Goal: Communication & Community: Answer question/provide support

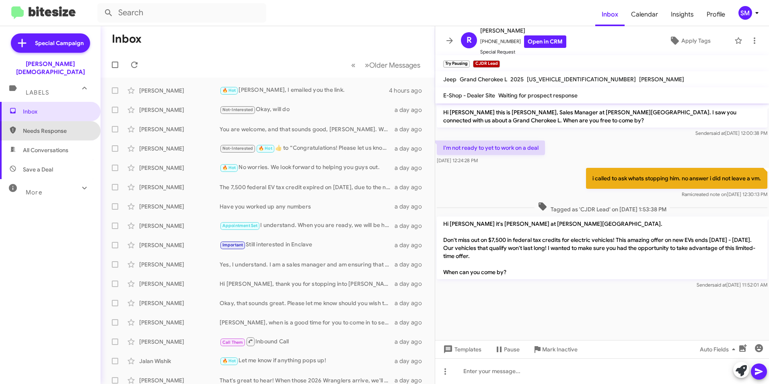
click at [64, 127] on span "Needs Response" at bounding box center [57, 131] width 68 height 8
type input "in:needs-response"
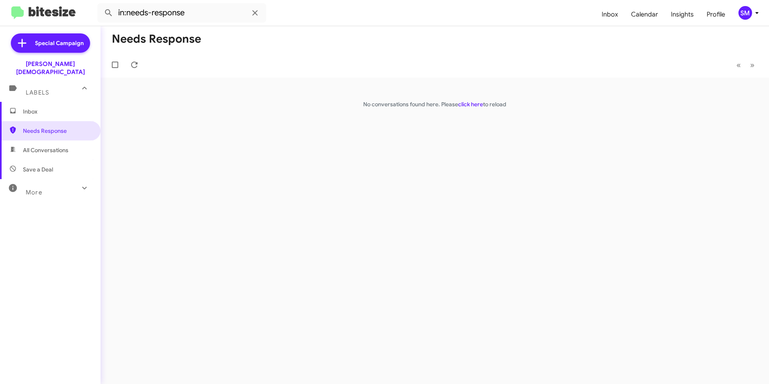
click at [45, 107] on span "Inbox" at bounding box center [57, 111] width 68 height 8
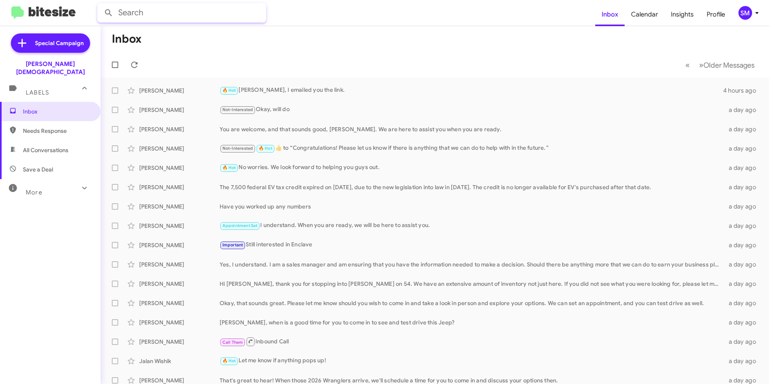
click at [216, 12] on input "text" at bounding box center [181, 12] width 169 height 19
click at [101, 5] on button at bounding box center [109, 13] width 16 height 16
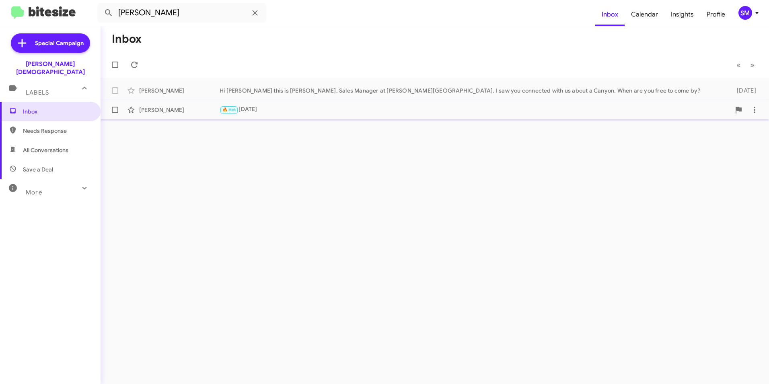
click at [277, 110] on div "🔥 Hot Tomorrow" at bounding box center [475, 109] width 511 height 9
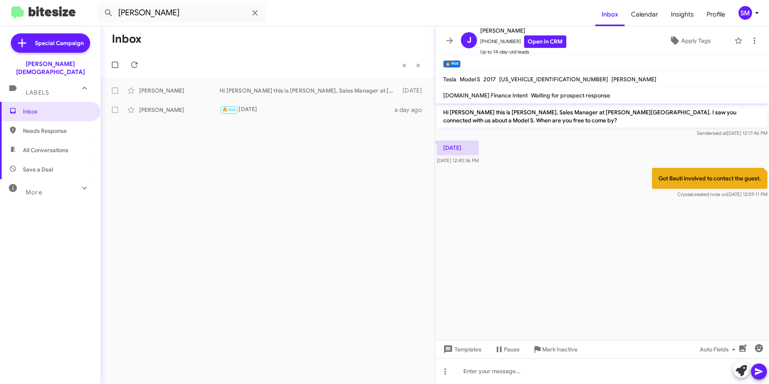
click at [51, 127] on span "Needs Response" at bounding box center [57, 131] width 68 height 8
type input "in:needs-response"
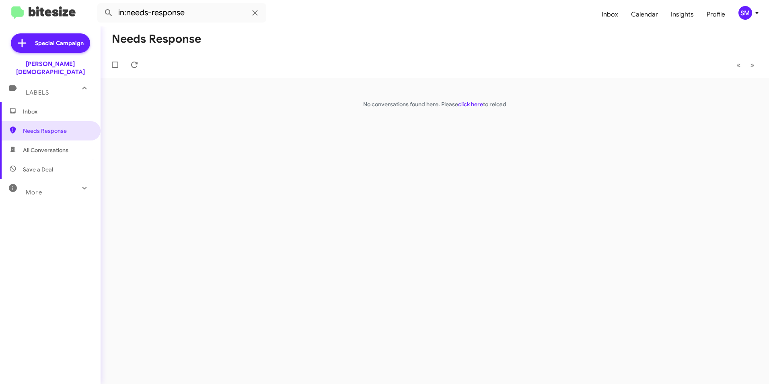
click at [33, 107] on span "Inbox" at bounding box center [57, 111] width 68 height 8
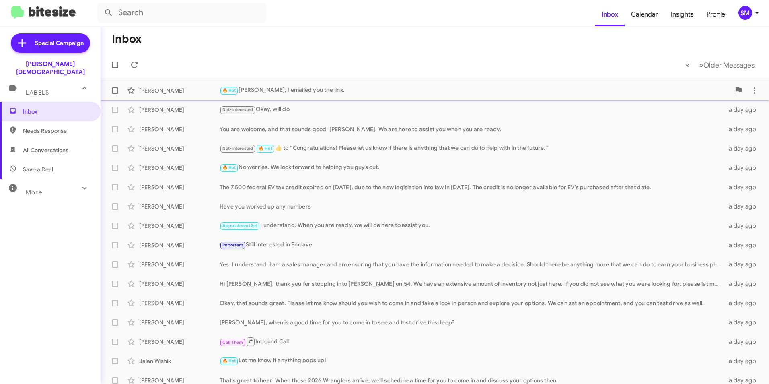
click at [285, 89] on div "🔥 Hot Kendra, I emailed you the link." at bounding box center [475, 90] width 511 height 9
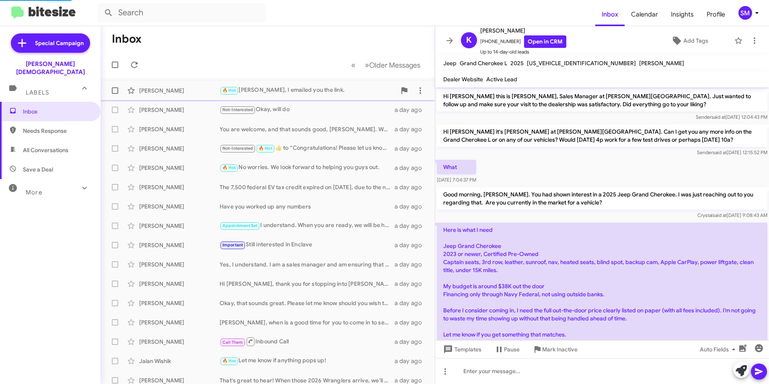
scroll to position [363, 0]
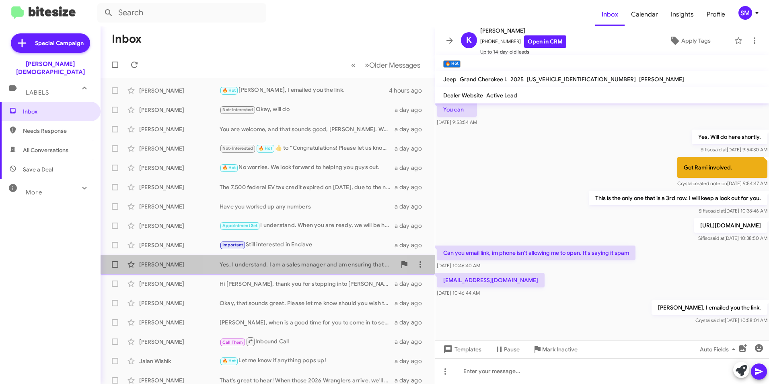
click at [277, 267] on div "Yes, I understand. I am a sales manager and am ensuring that you have the infor…" at bounding box center [308, 264] width 177 height 8
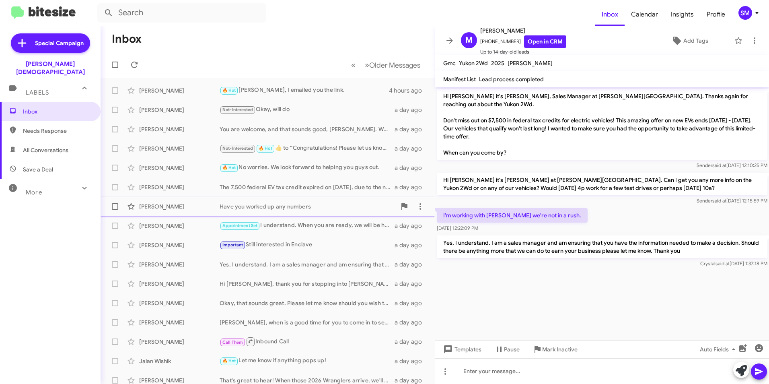
click at [311, 209] on div "Have you worked up any numbers" at bounding box center [308, 206] width 177 height 8
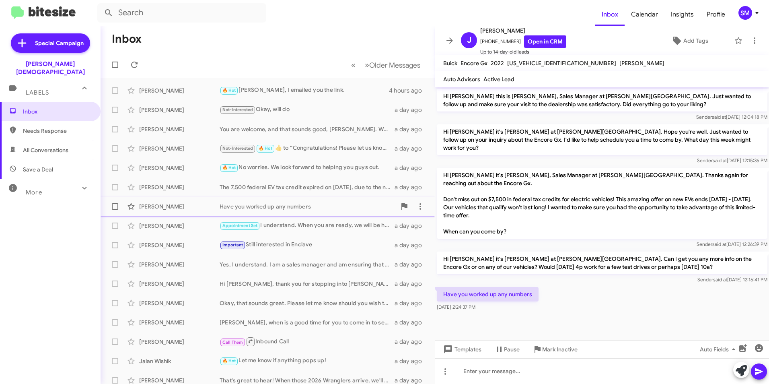
click at [169, 206] on div "[PERSON_NAME]" at bounding box center [179, 206] width 80 height 8
click at [576, 286] on div "Have you worked up any numbers Oct 3, 2025, 2:24:37 PM" at bounding box center [602, 298] width 334 height 27
click at [284, 245] on div "Important Still interested in Enclave" at bounding box center [308, 244] width 177 height 9
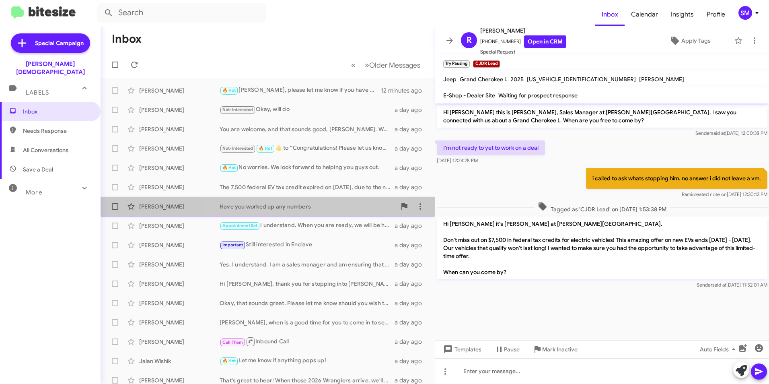
click at [278, 206] on div "Have you worked up any numbers" at bounding box center [308, 206] width 177 height 8
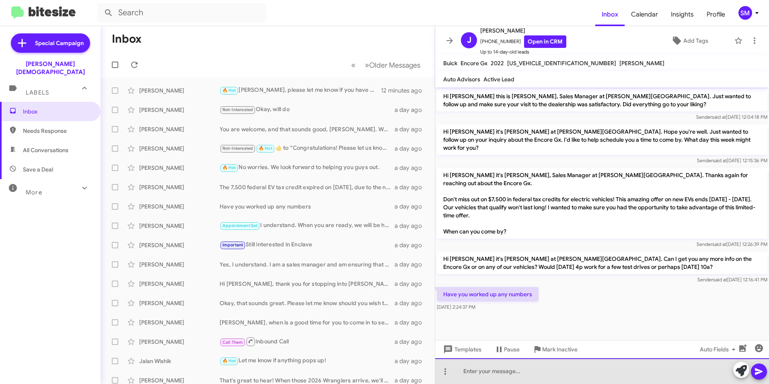
click at [518, 370] on div at bounding box center [602, 371] width 334 height 26
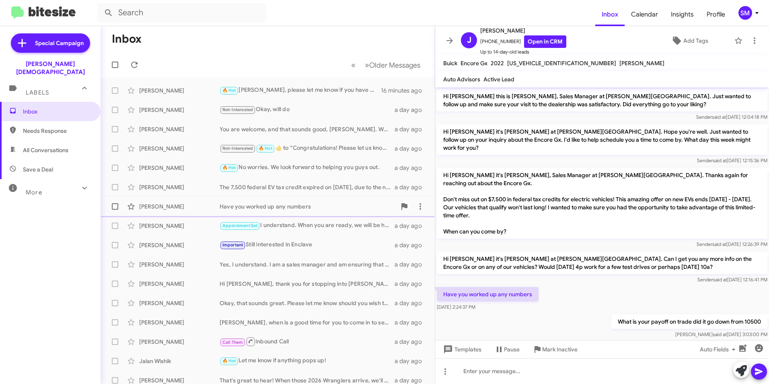
click at [243, 203] on div "Have you worked up any numbers" at bounding box center [308, 206] width 177 height 8
